Goal: Navigation & Orientation: Find specific page/section

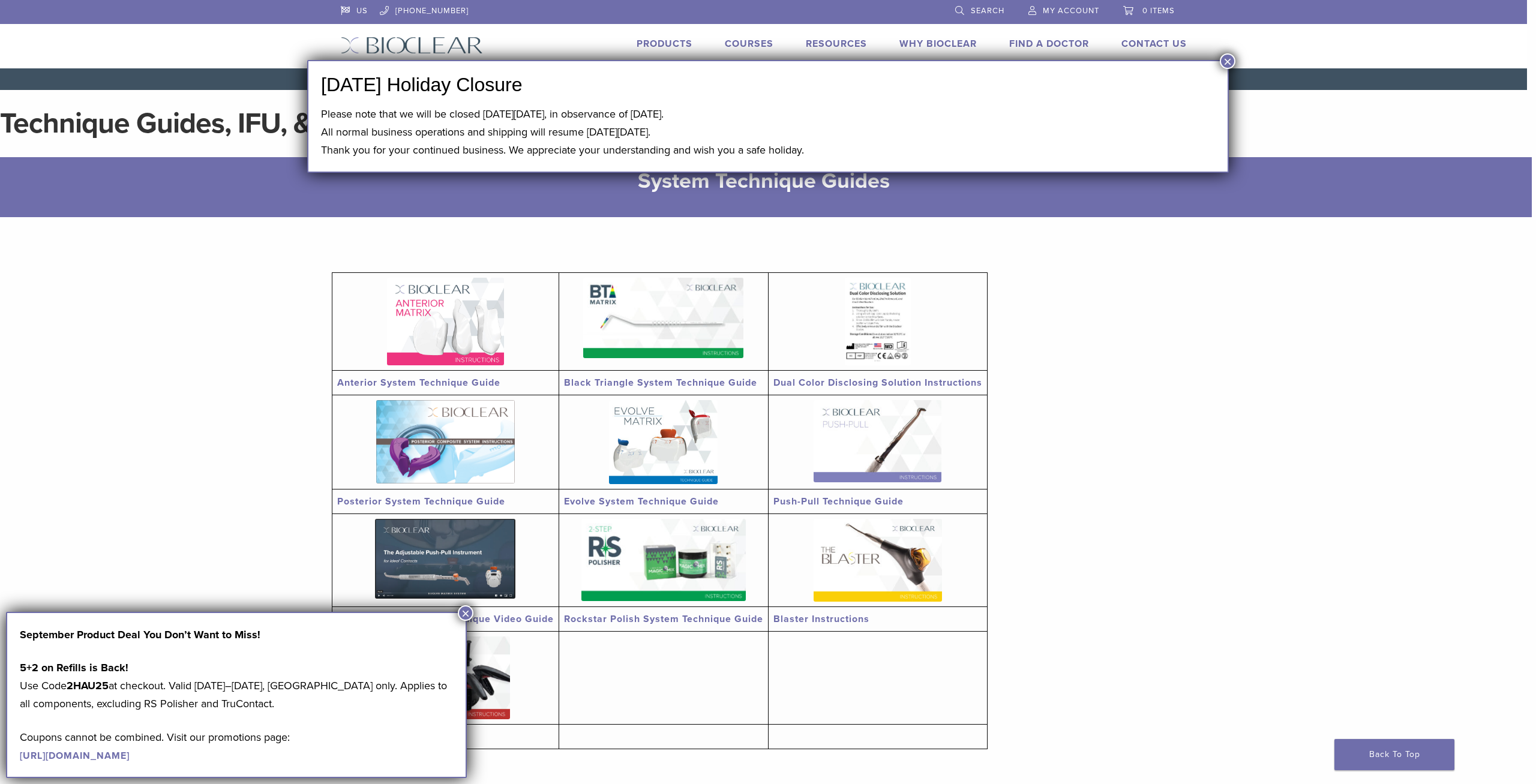
drag, startPoint x: 1148, startPoint y: 408, endPoint x: 1113, endPoint y: 618, distance: 212.9
click at [1057, 335] on section "Anterior System Technique Guide Black Triangle System Technique Guide Dual Colo…" at bounding box center [764, 513] width 864 height 592
click at [464, 612] on button "×" at bounding box center [466, 613] width 16 height 16
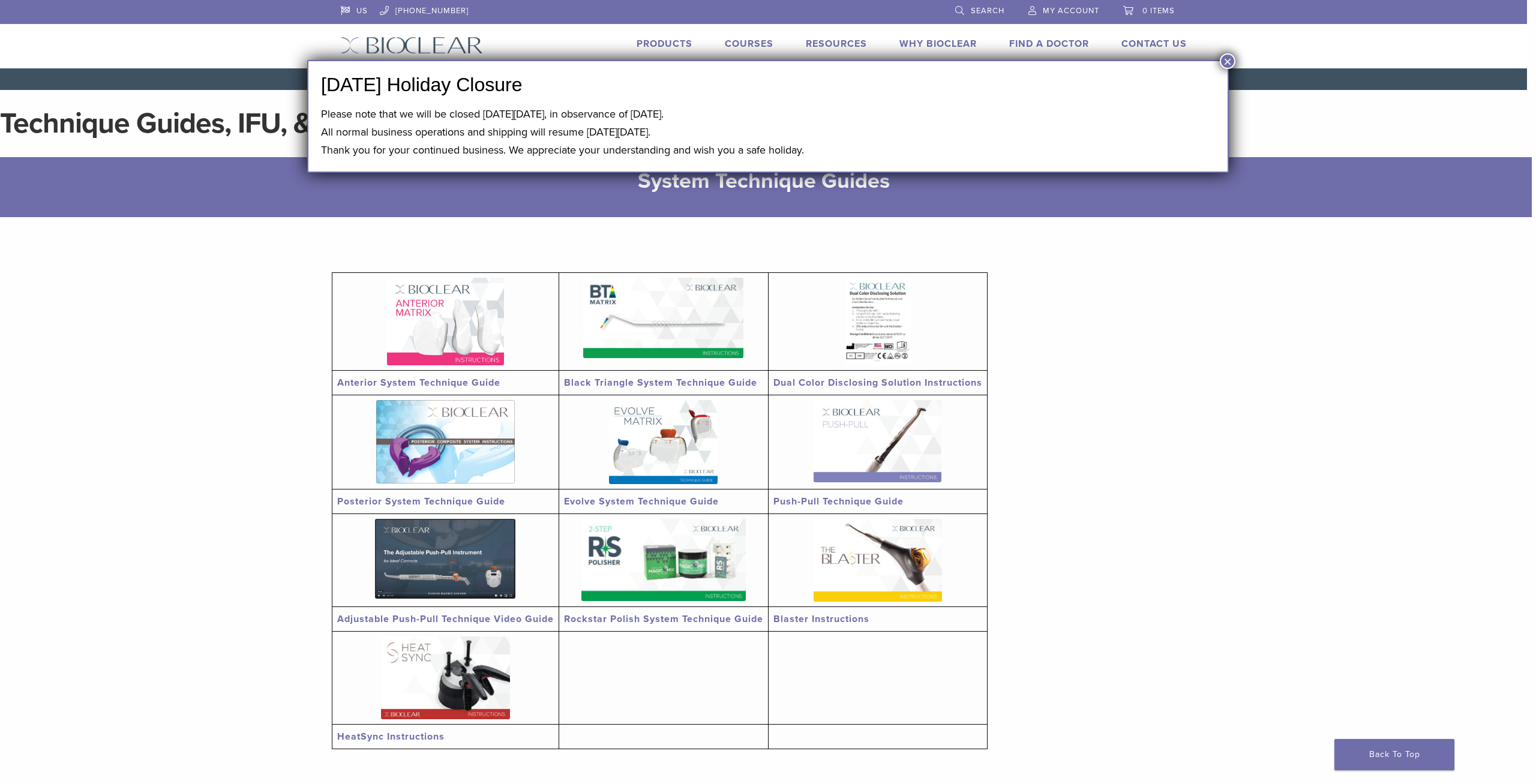
click at [443, 38] on img at bounding box center [412, 45] width 142 height 17
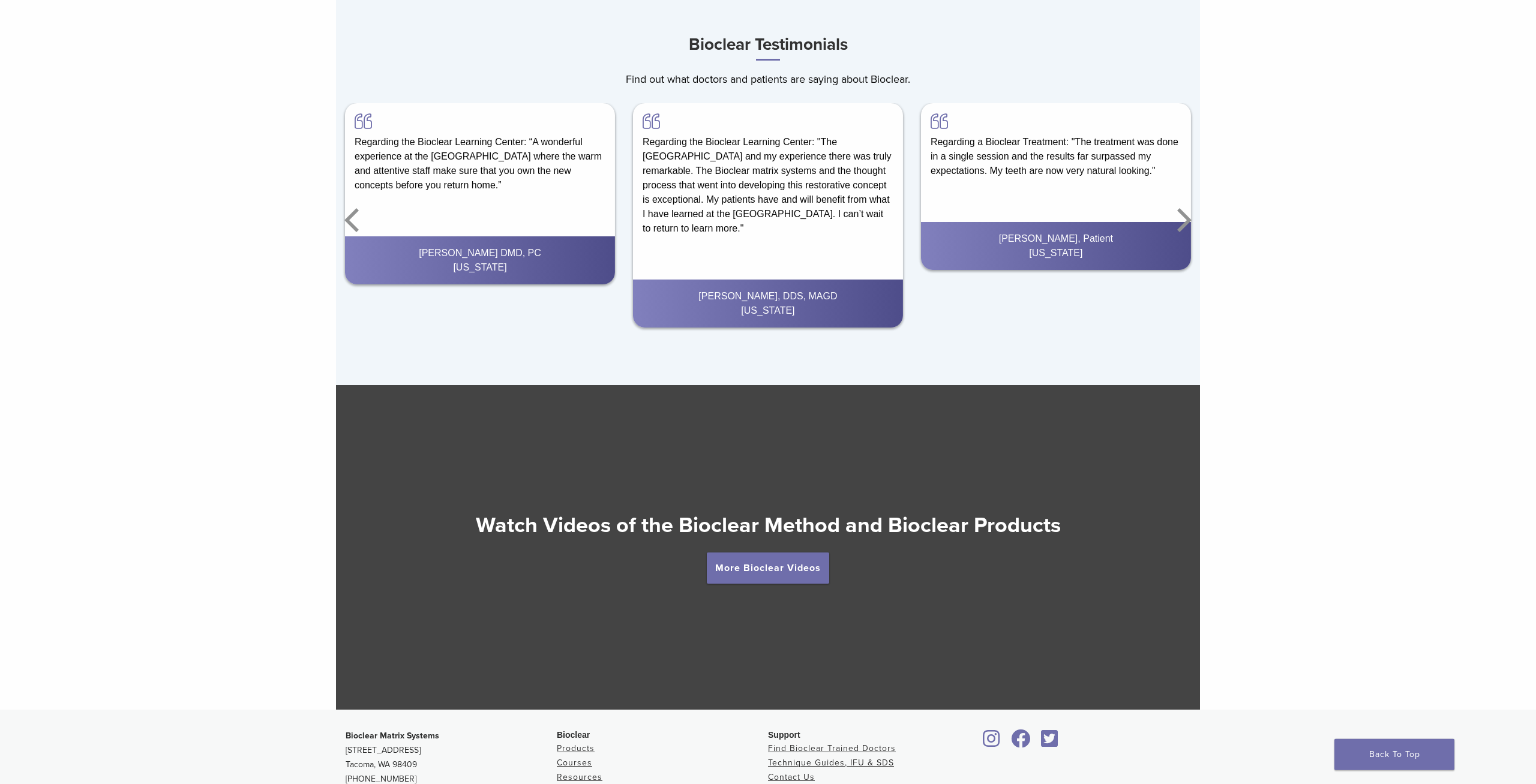
scroll to position [2032, 0]
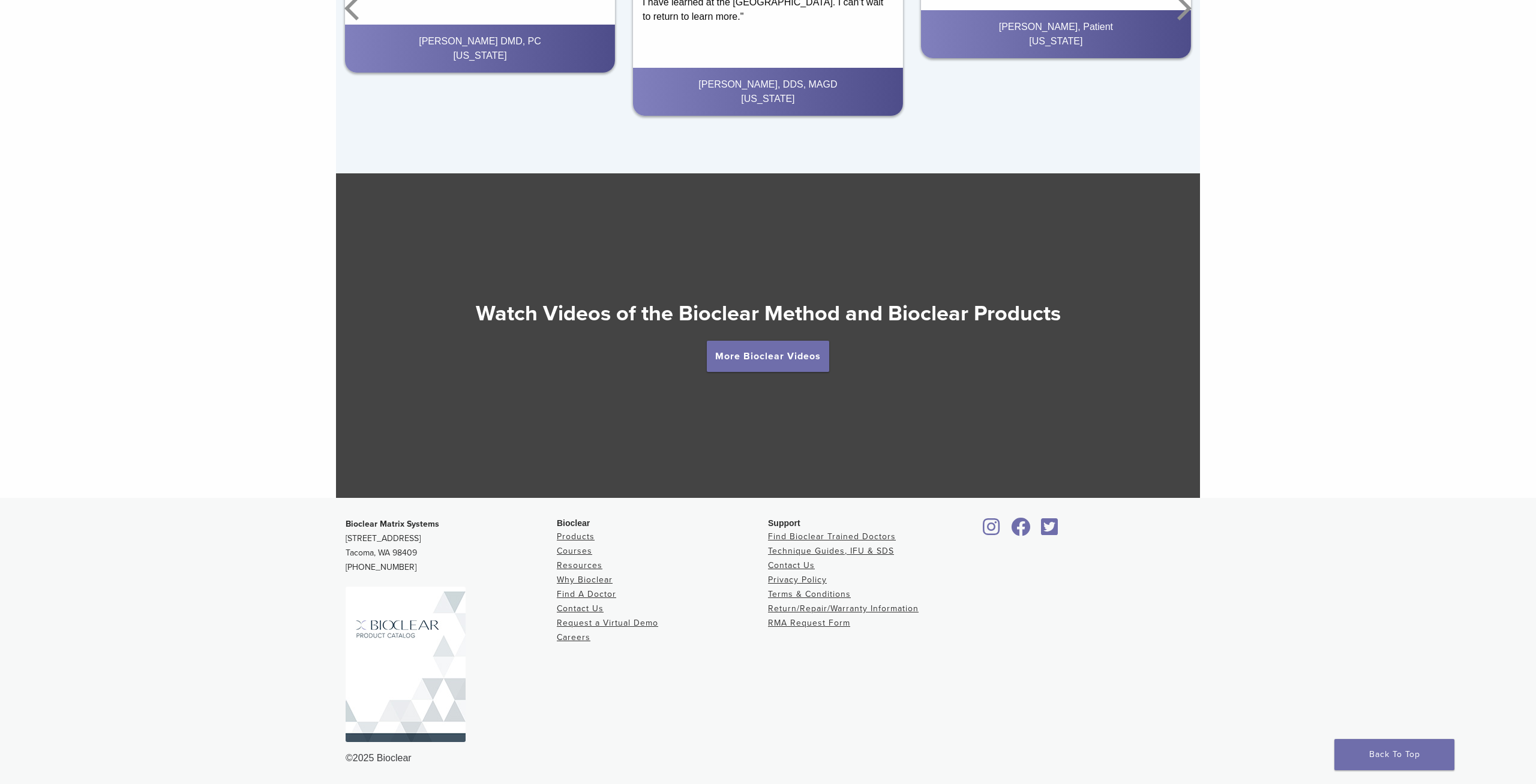
drag, startPoint x: 290, startPoint y: 236, endPoint x: 372, endPoint y: 510, distance: 286.0
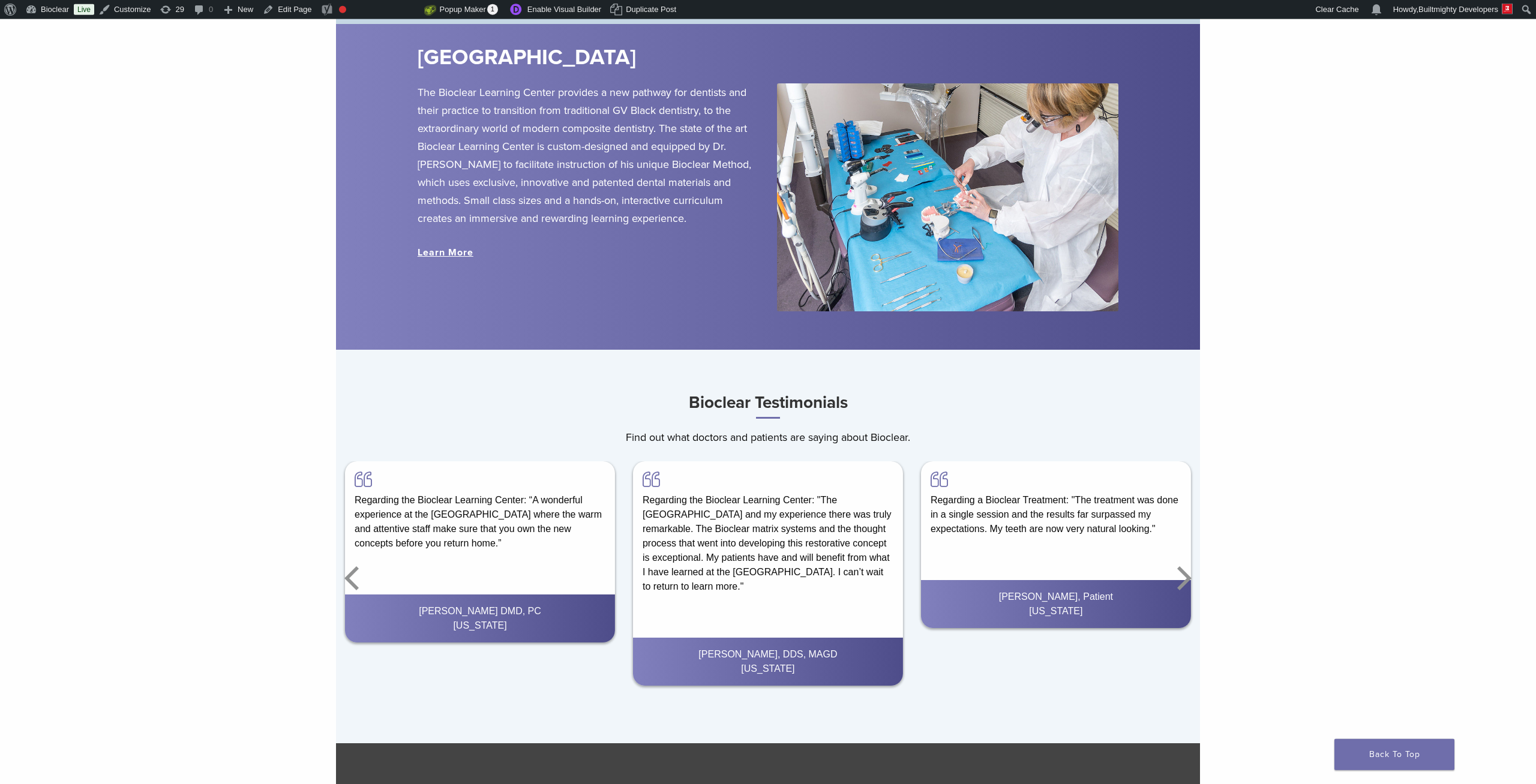
scroll to position [2169, 0]
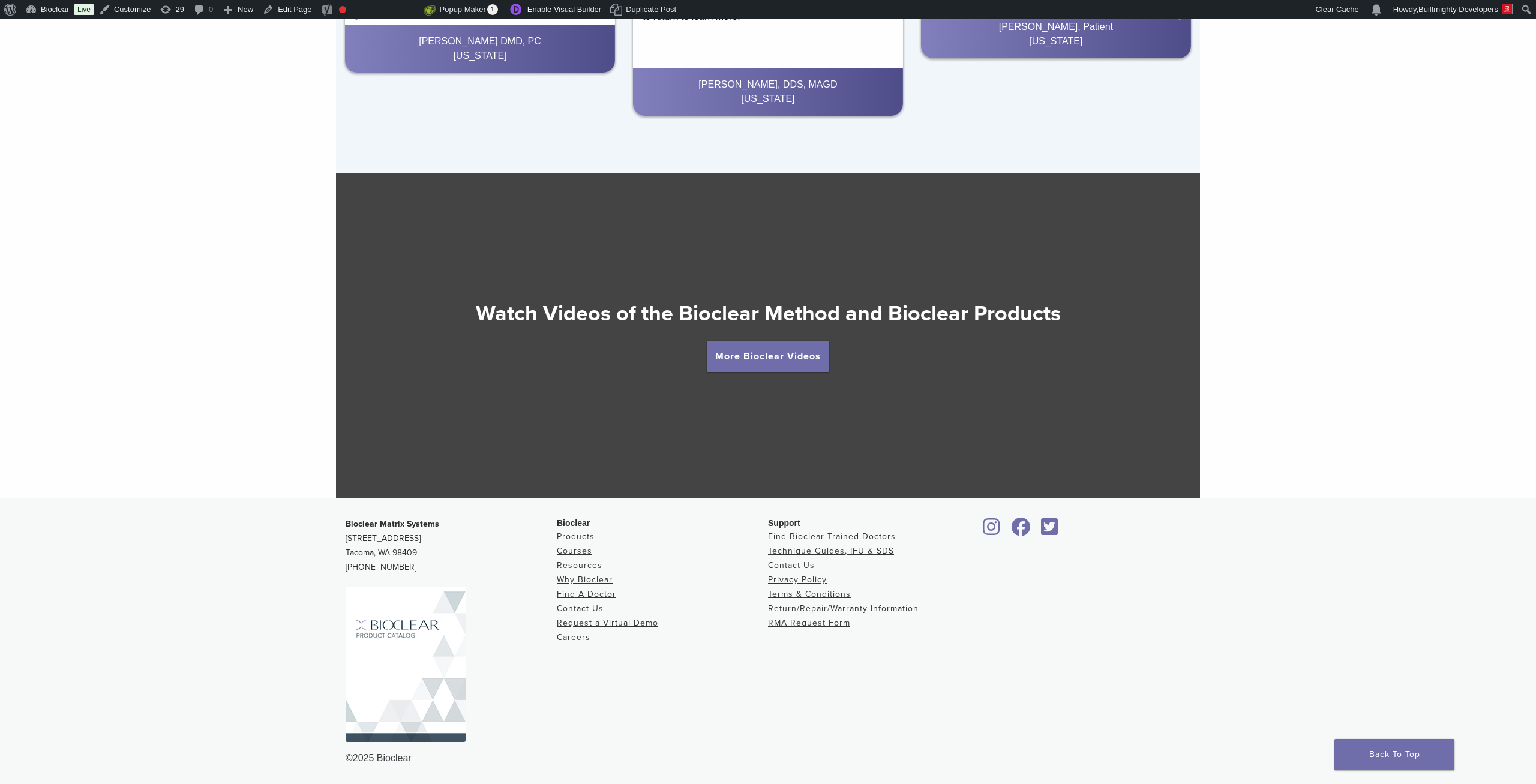
drag, startPoint x: 275, startPoint y: 237, endPoint x: 349, endPoint y: 405, distance: 183.6
